Goal: Information Seeking & Learning: Learn about a topic

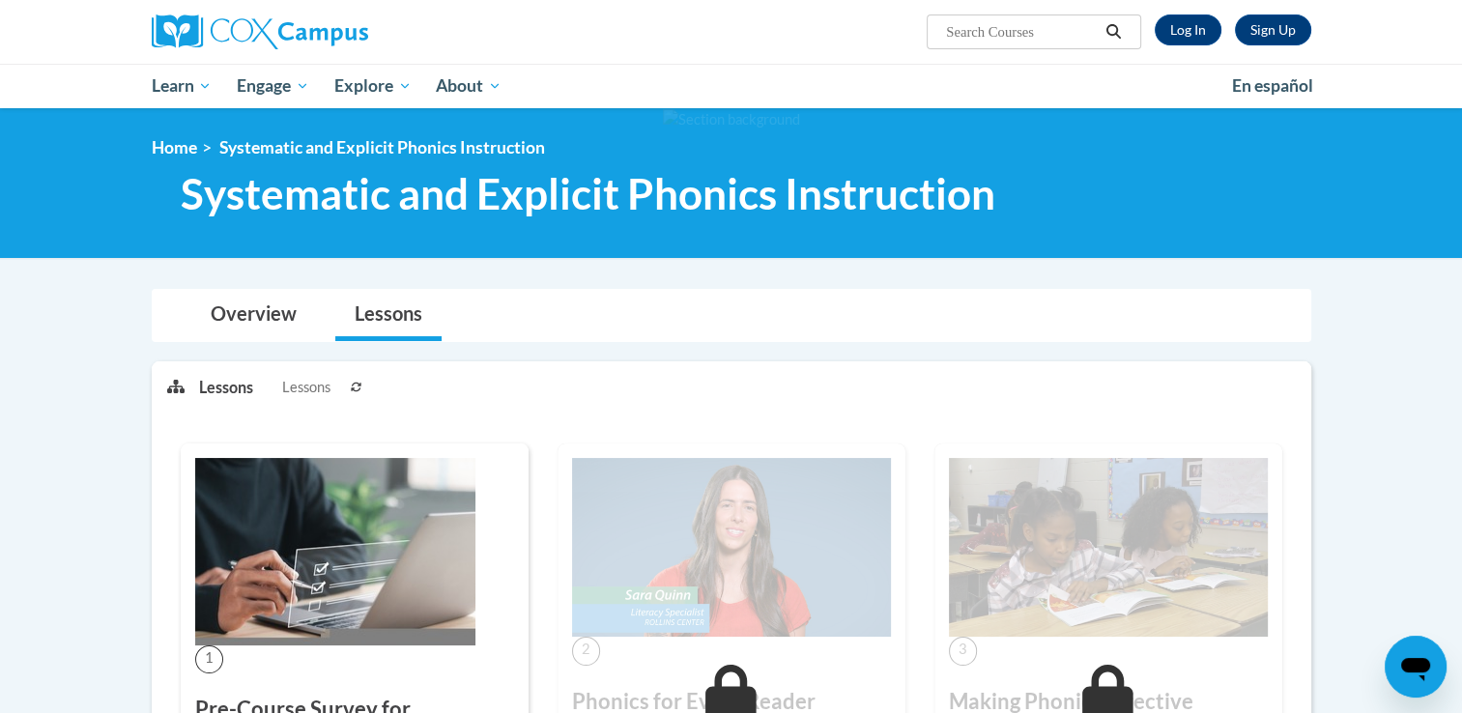
click at [1123, 75] on ul "My Learning My Learning My Course Progress Certificates My Action Plans Group D…" at bounding box center [679, 86] width 1080 height 44
click at [1177, 38] on link "Log In" at bounding box center [1188, 29] width 67 height 31
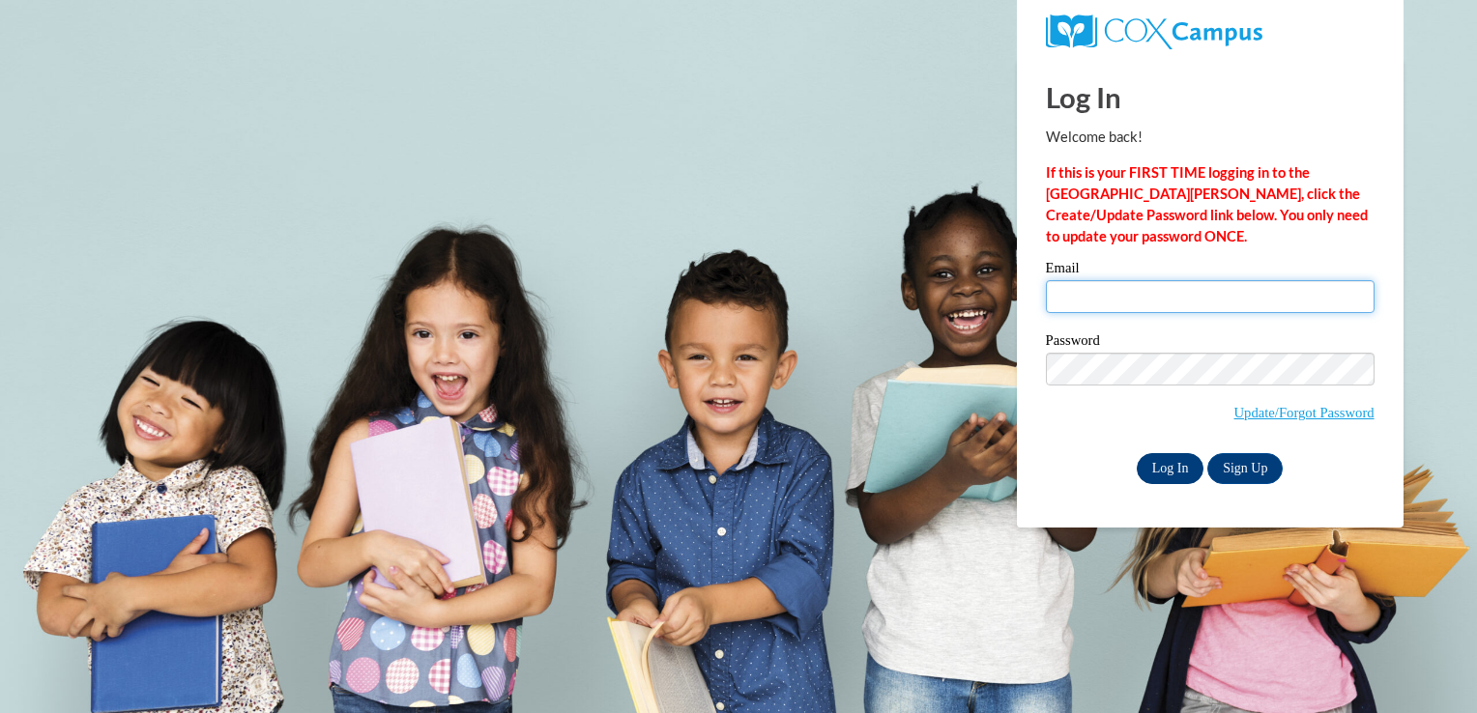
type input "acupp7@ivytech.edu"
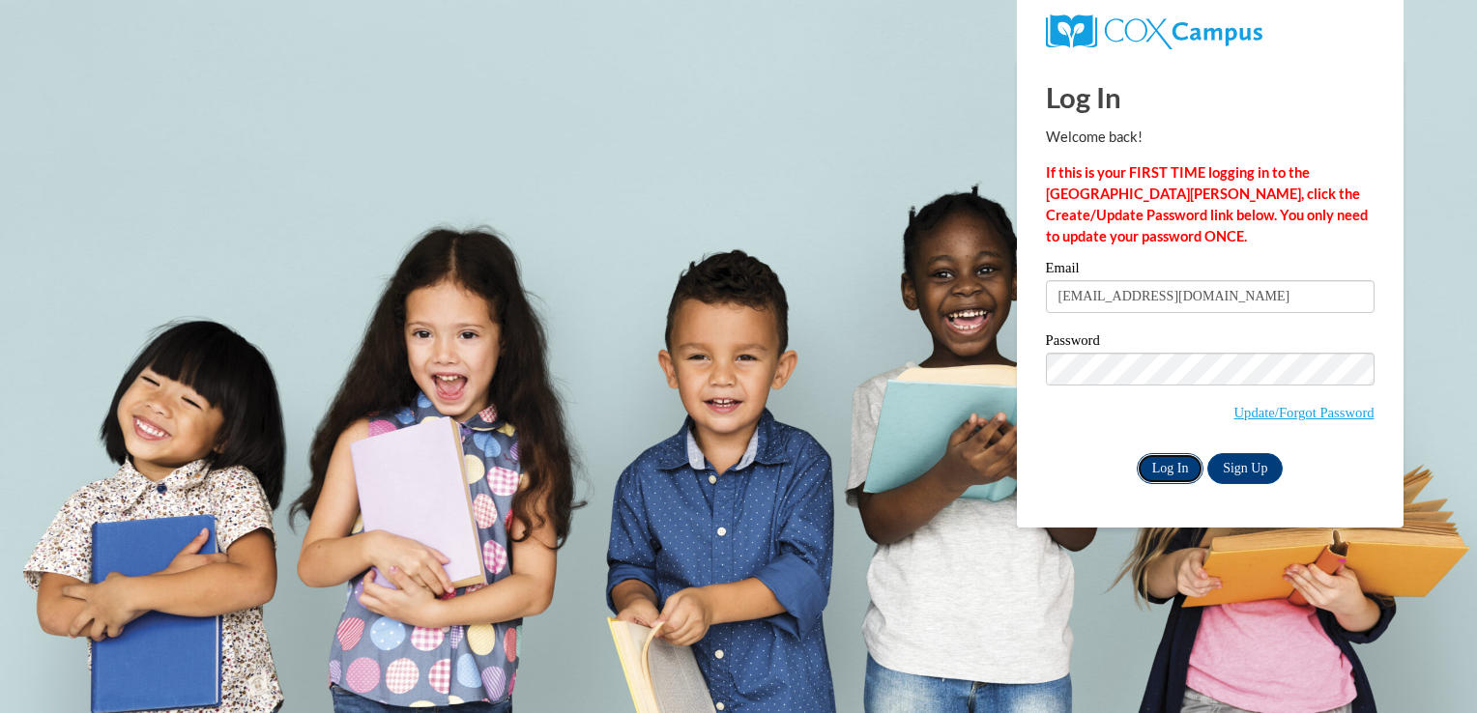
click at [1188, 465] on input "Log In" at bounding box center [1170, 468] width 68 height 31
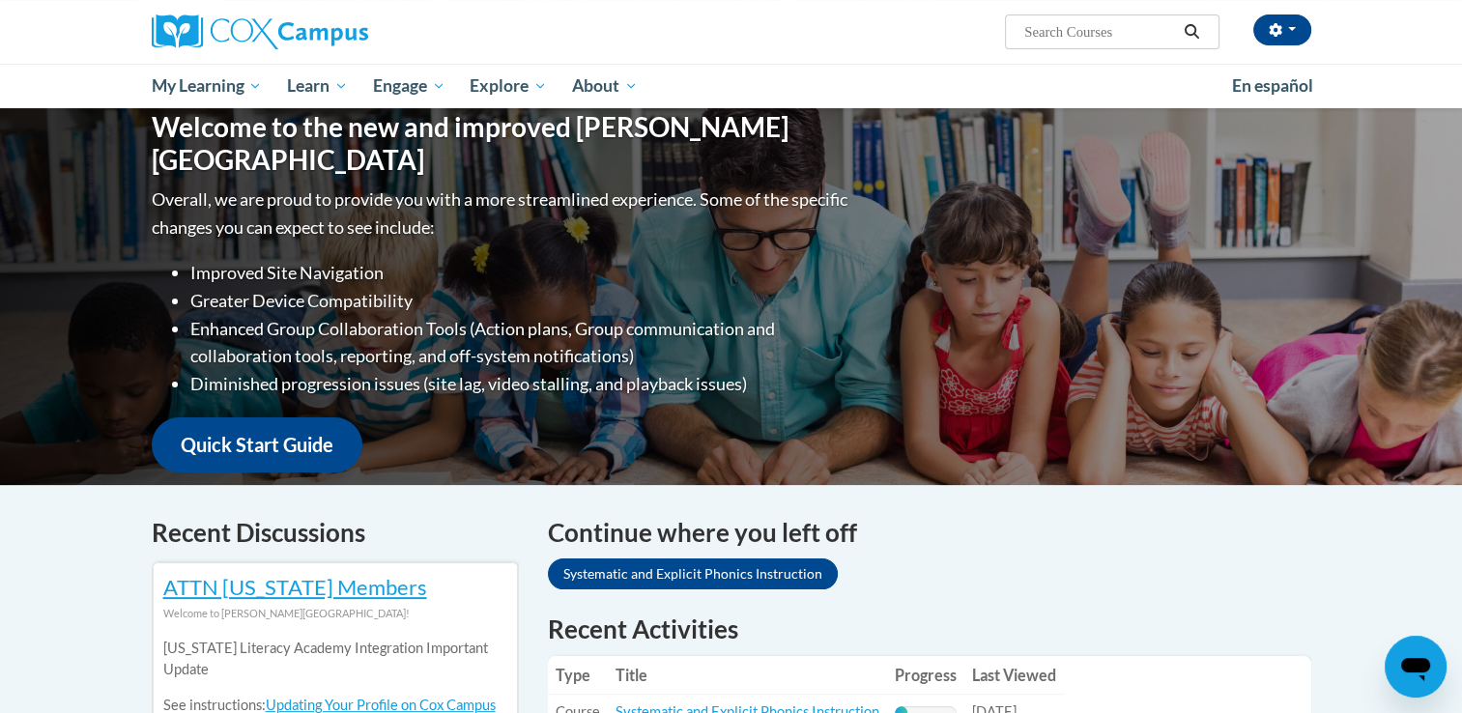
scroll to position [580, 0]
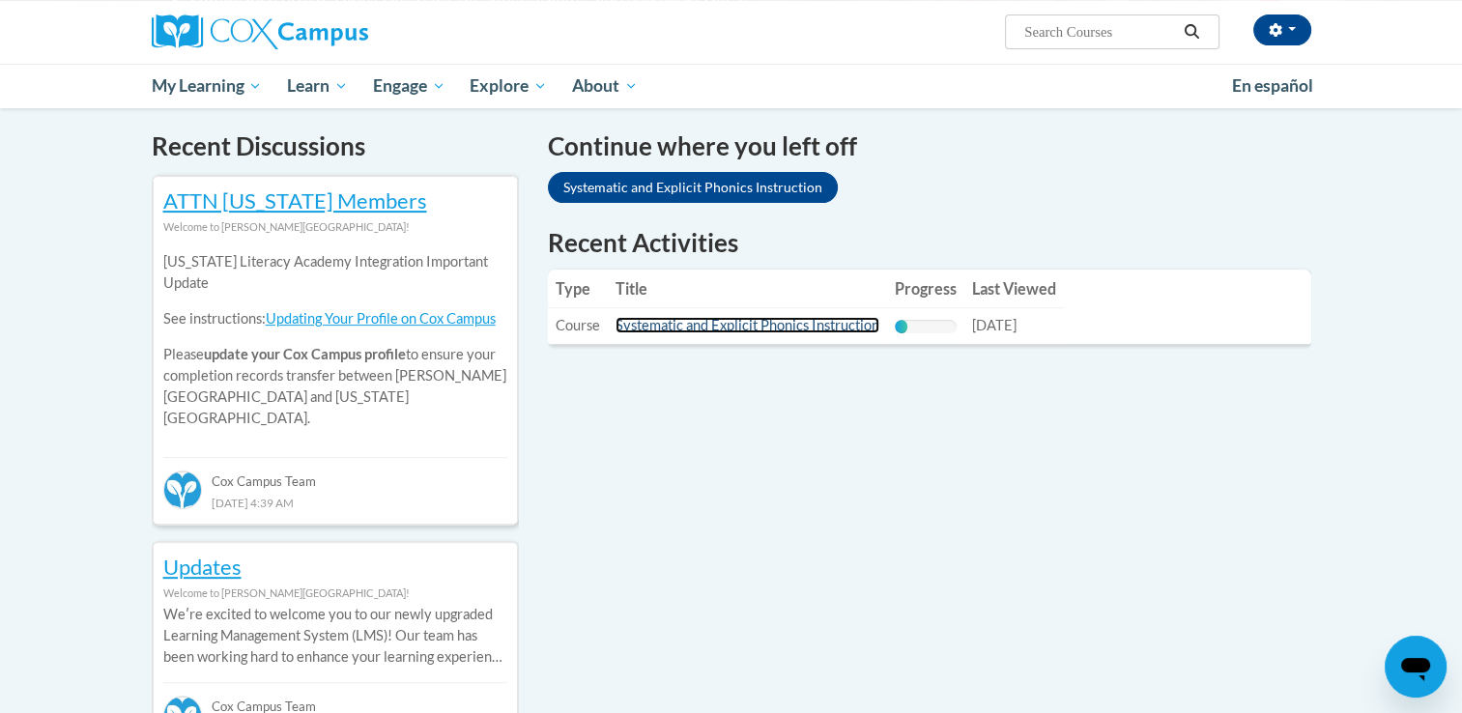
click at [711, 323] on link "Systematic and Explicit Phonics Instruction" at bounding box center [748, 325] width 264 height 16
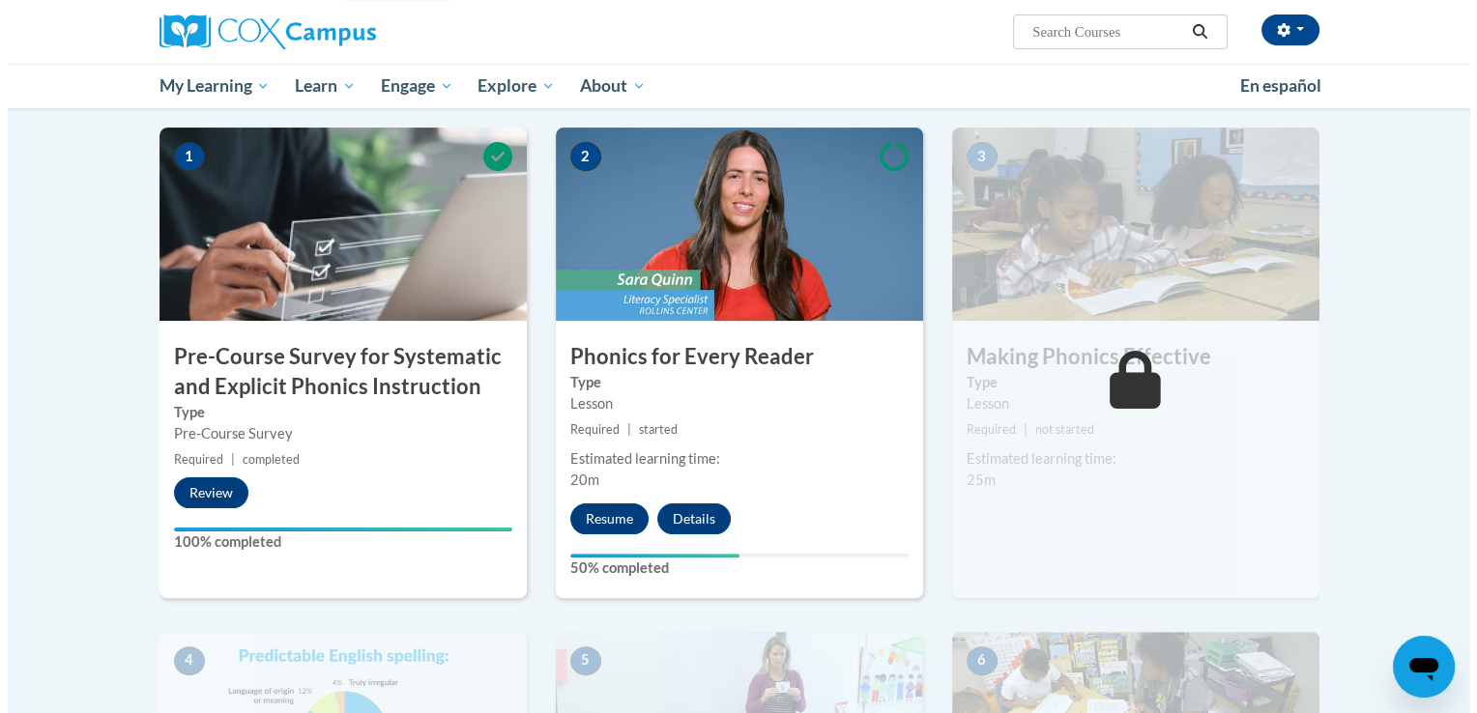
scroll to position [387, 0]
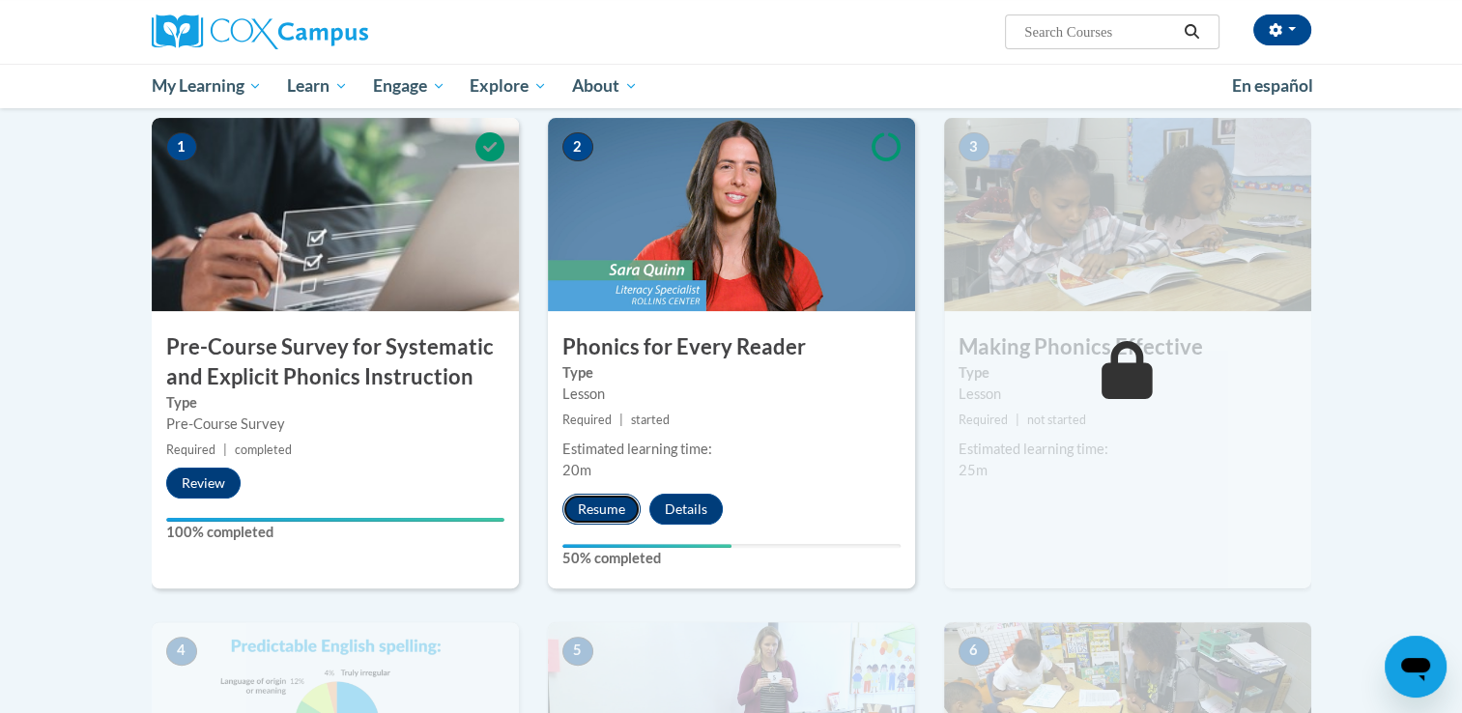
click at [601, 506] on button "Resume" at bounding box center [601, 509] width 78 height 31
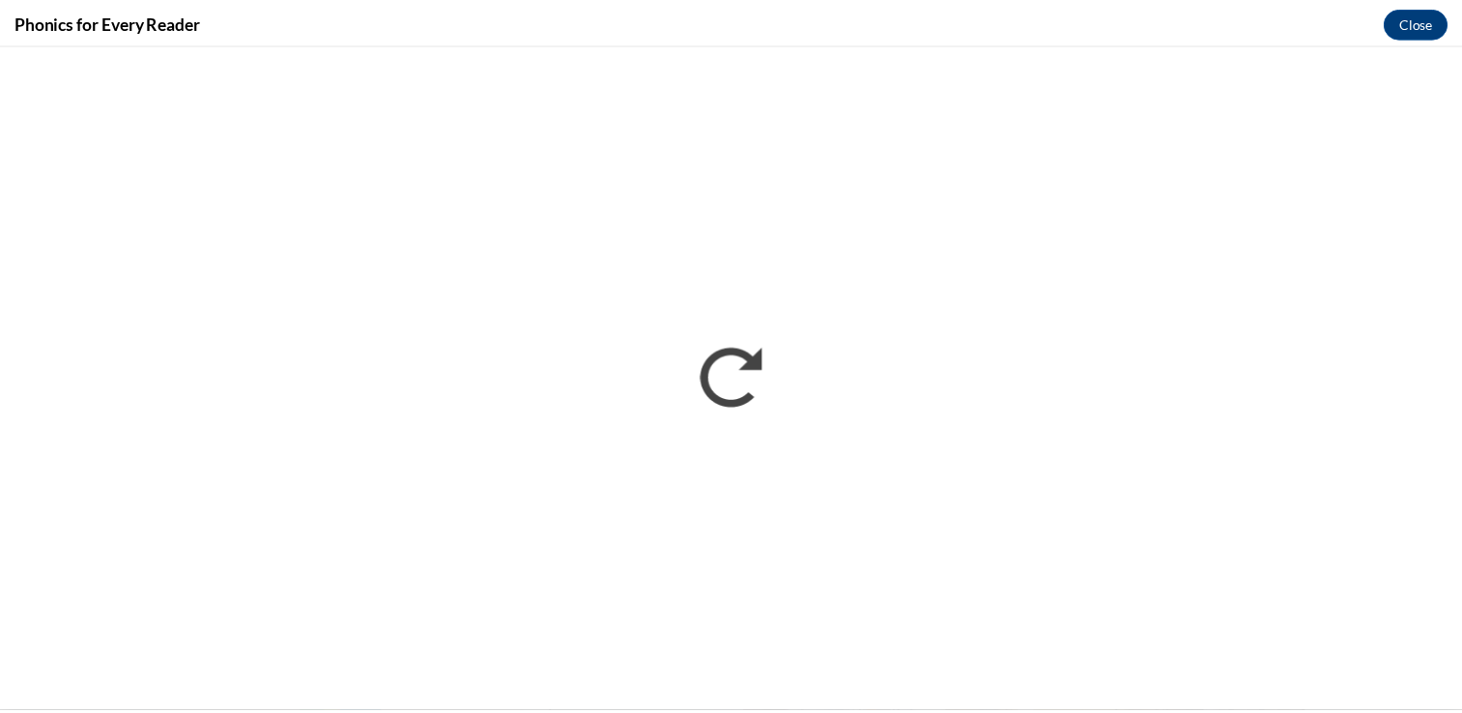
scroll to position [0, 0]
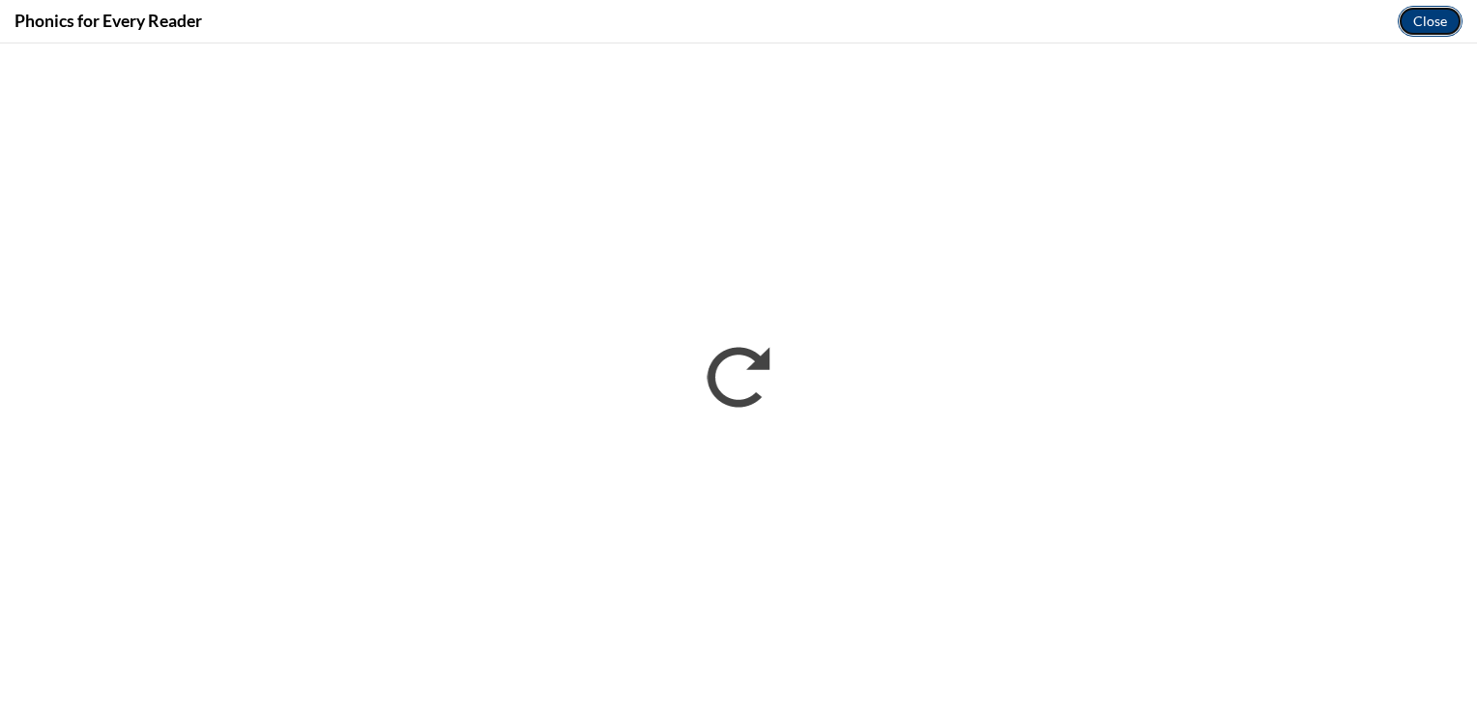
click at [1430, 18] on button "Close" at bounding box center [1429, 21] width 65 height 31
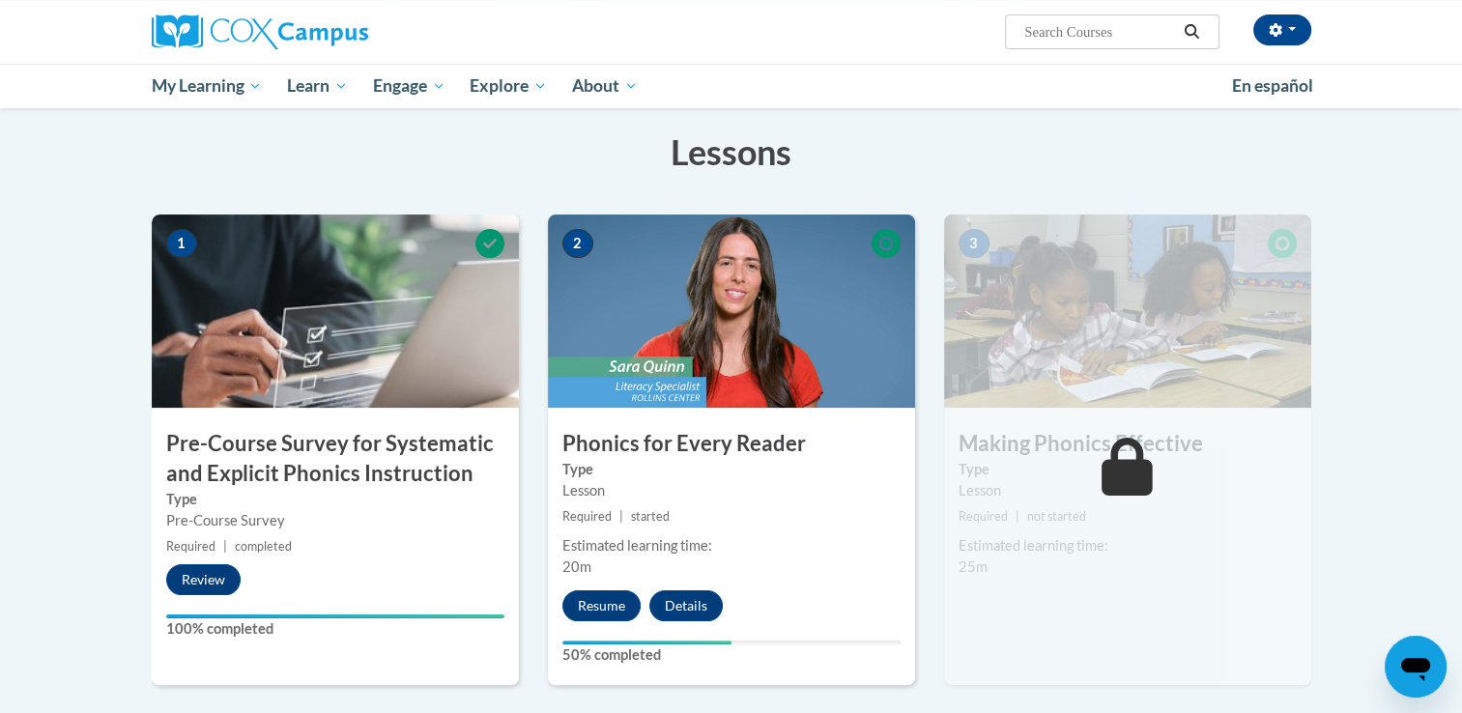
scroll to position [387, 0]
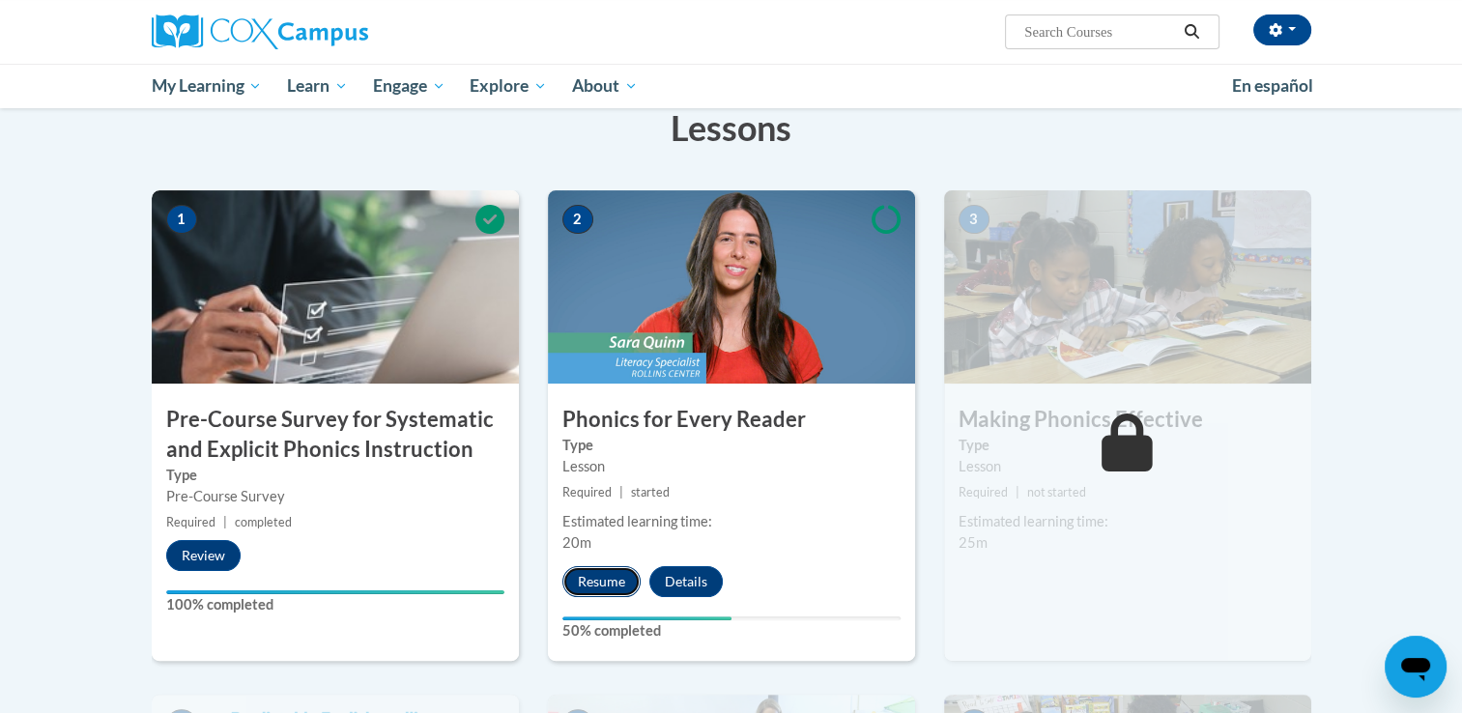
click at [604, 582] on button "Resume" at bounding box center [601, 581] width 78 height 31
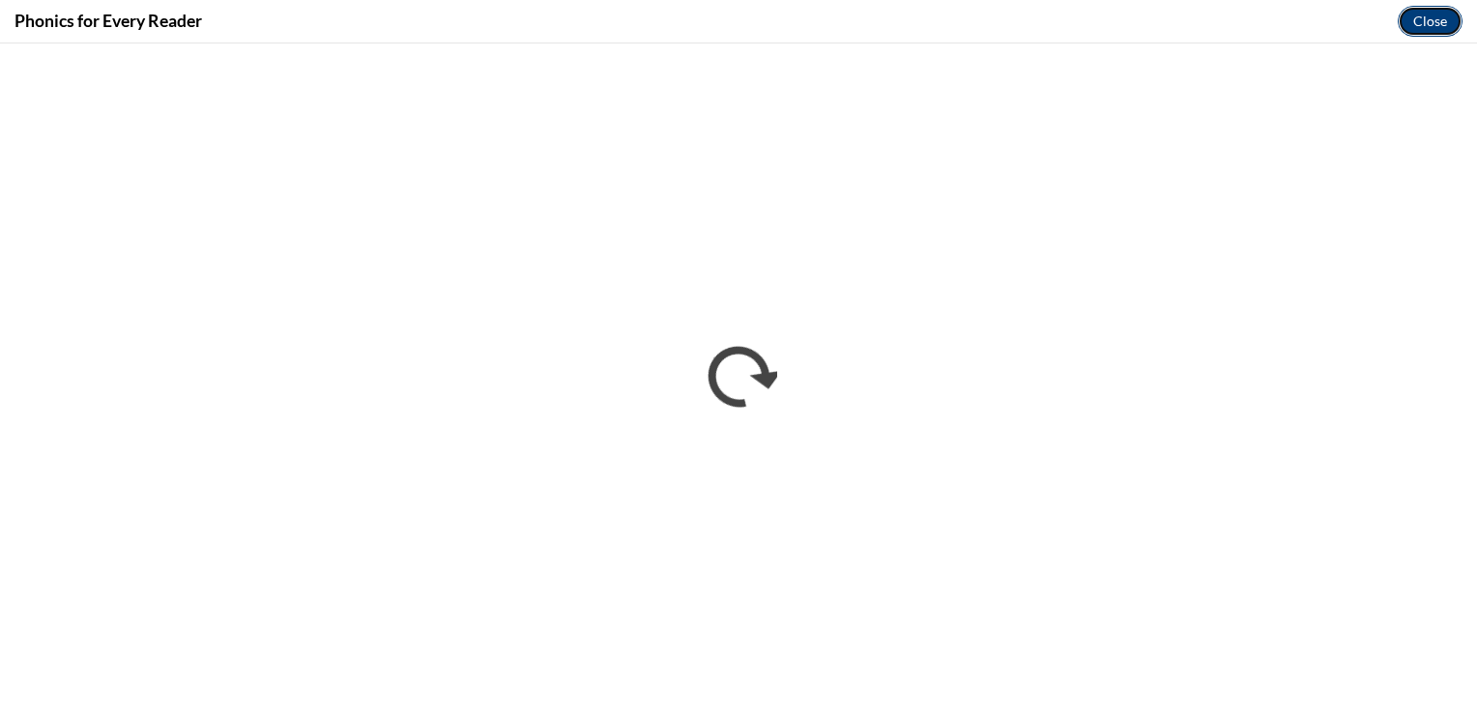
click at [1415, 15] on button "Close" at bounding box center [1429, 21] width 65 height 31
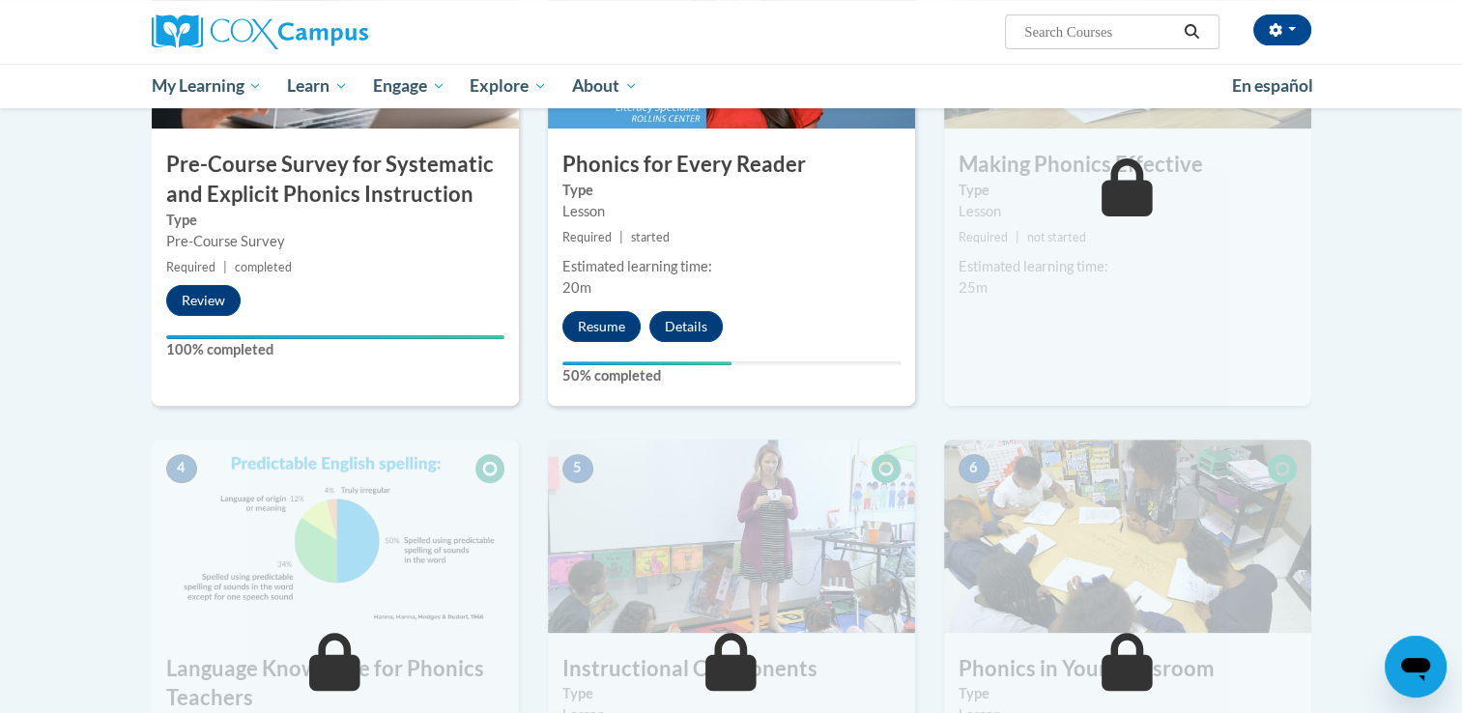
scroll to position [411, 0]
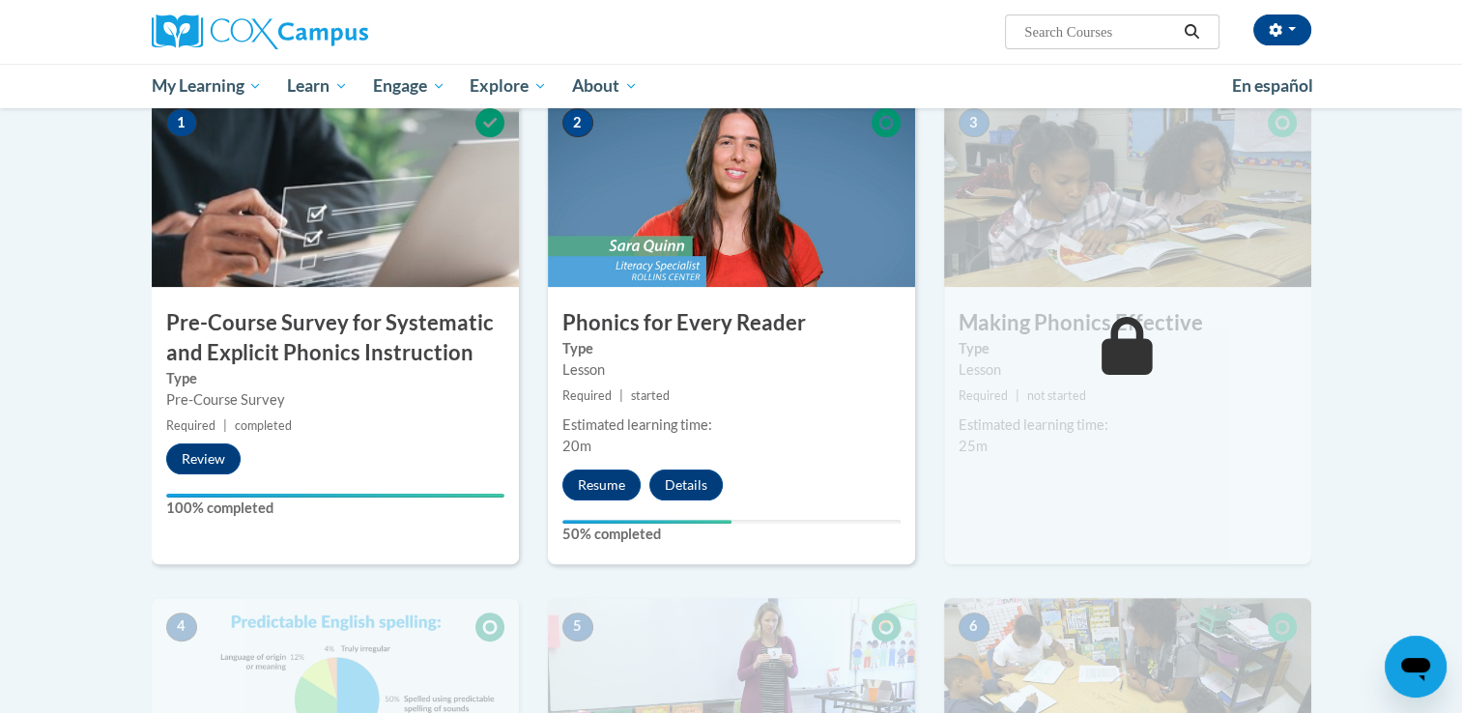
drag, startPoint x: 1048, startPoint y: 339, endPoint x: 1075, endPoint y: 349, distance: 28.7
click at [1051, 342] on label "Type" at bounding box center [1128, 348] width 338 height 21
click at [1113, 338] on icon at bounding box center [1127, 346] width 51 height 58
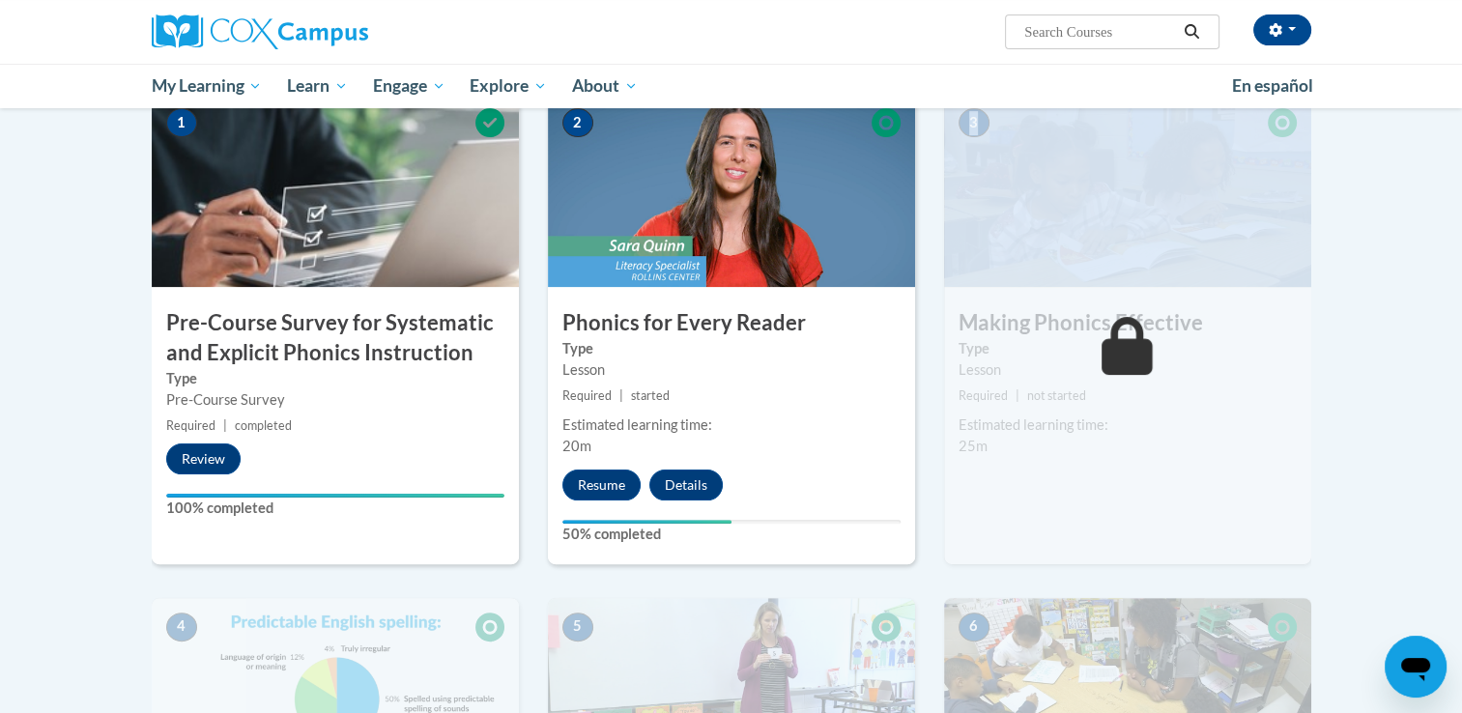
click at [1113, 338] on icon at bounding box center [1127, 346] width 51 height 58
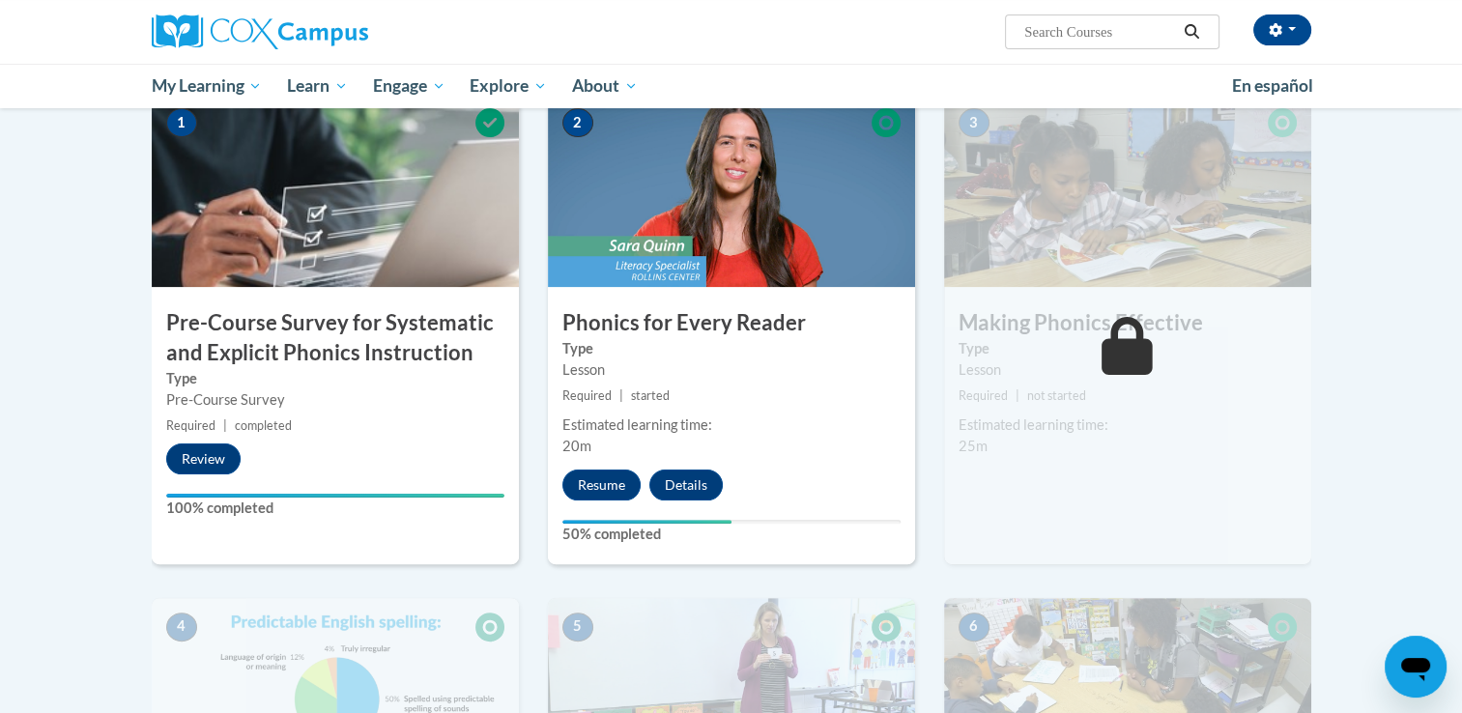
drag, startPoint x: 1113, startPoint y: 338, endPoint x: 1136, endPoint y: 402, distance: 67.5
click at [1143, 388] on small "Required | not started" at bounding box center [1127, 396] width 367 height 21
click at [1126, 444] on div "Estimated learning time: 25m" at bounding box center [1127, 436] width 367 height 43
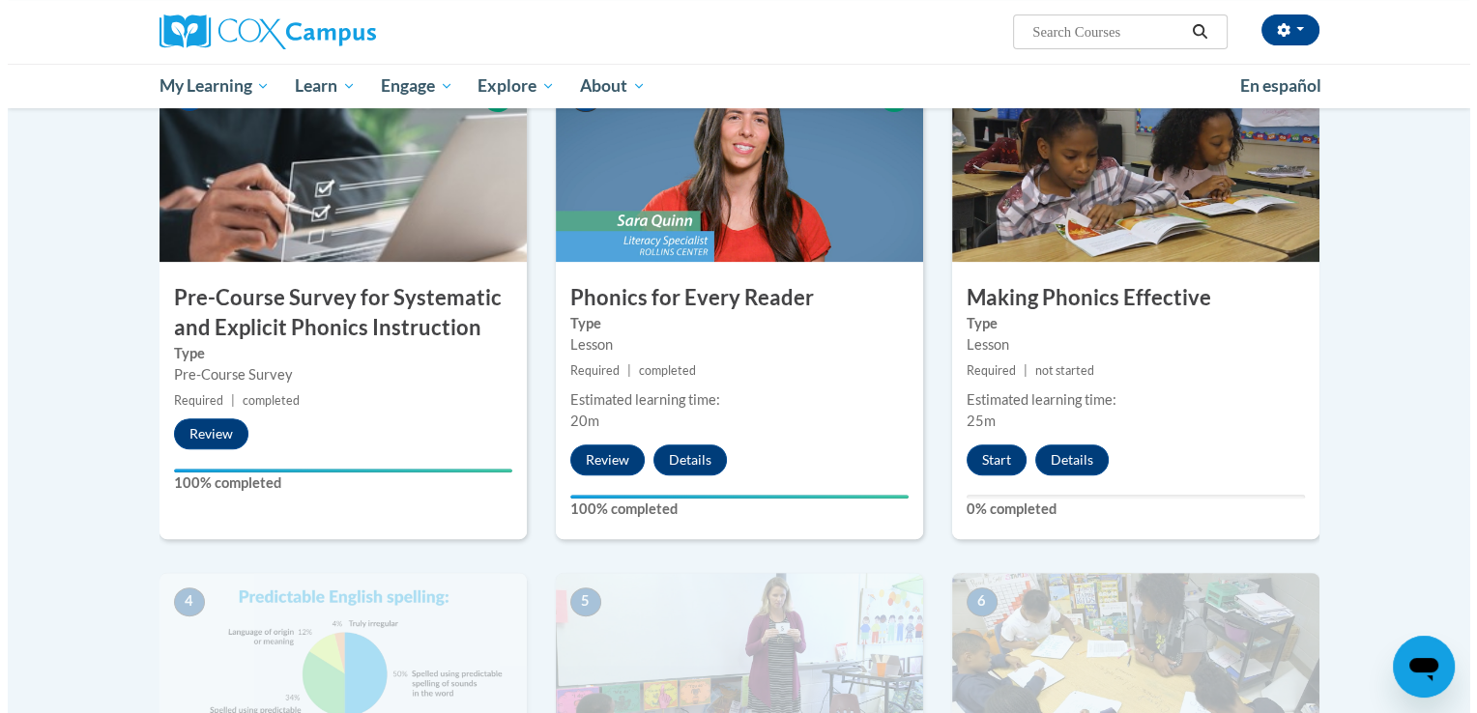
scroll to position [411, 0]
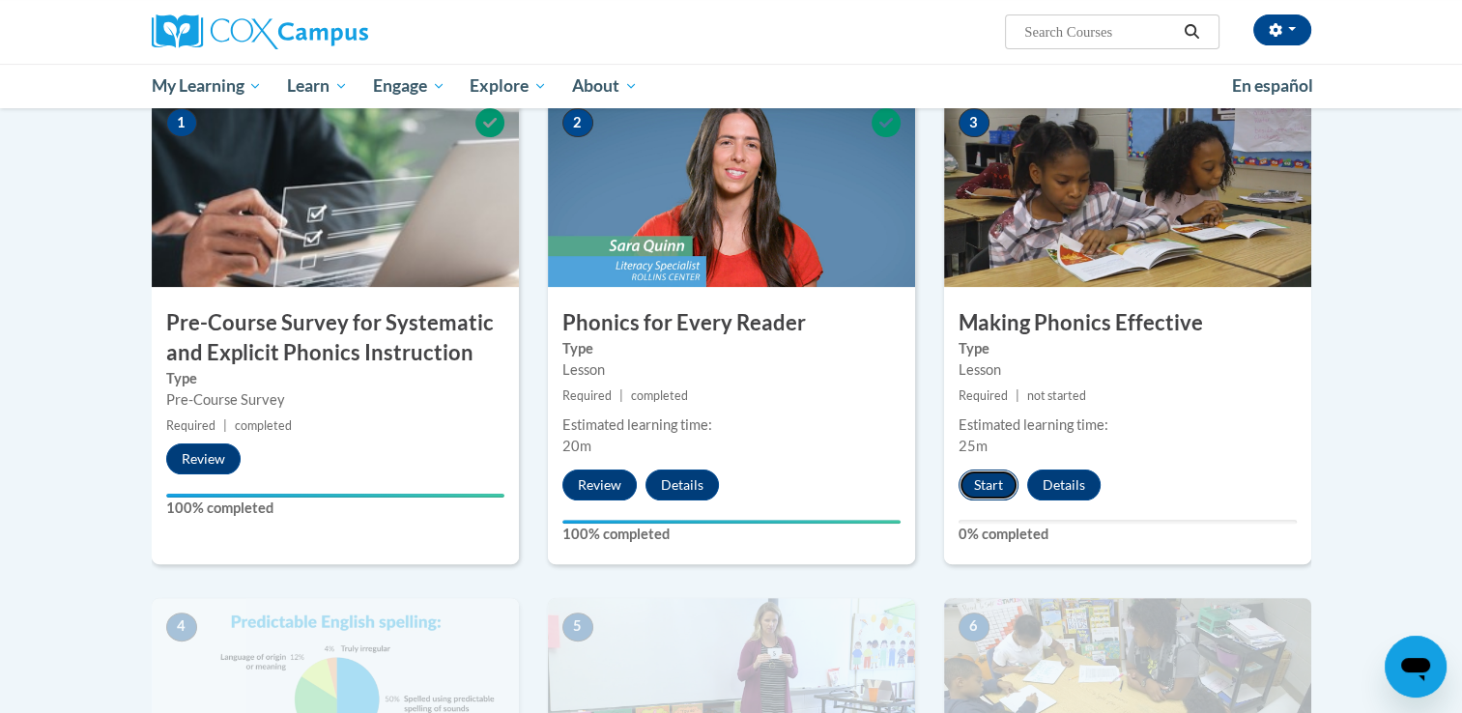
click at [997, 490] on button "Start" at bounding box center [989, 485] width 60 height 31
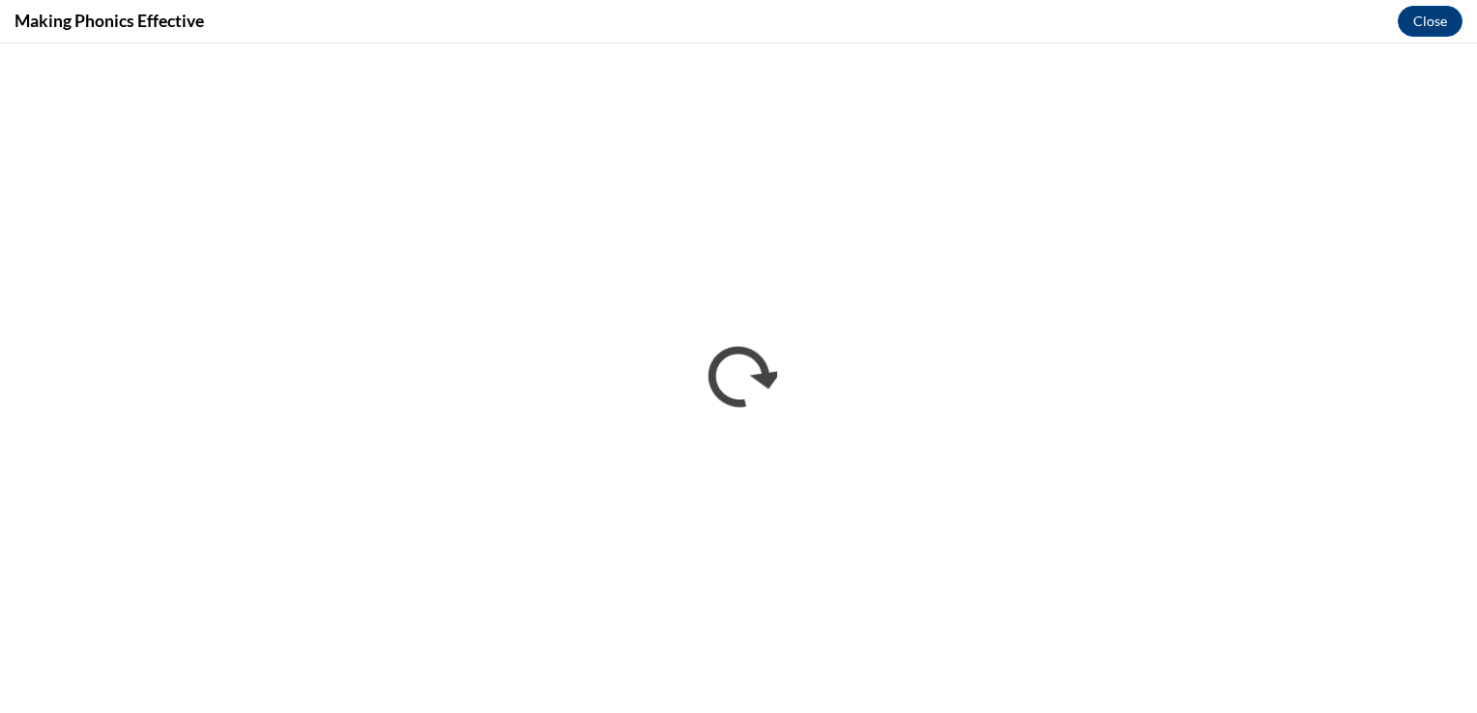
scroll to position [0, 0]
